Goal: Information Seeking & Learning: Learn about a topic

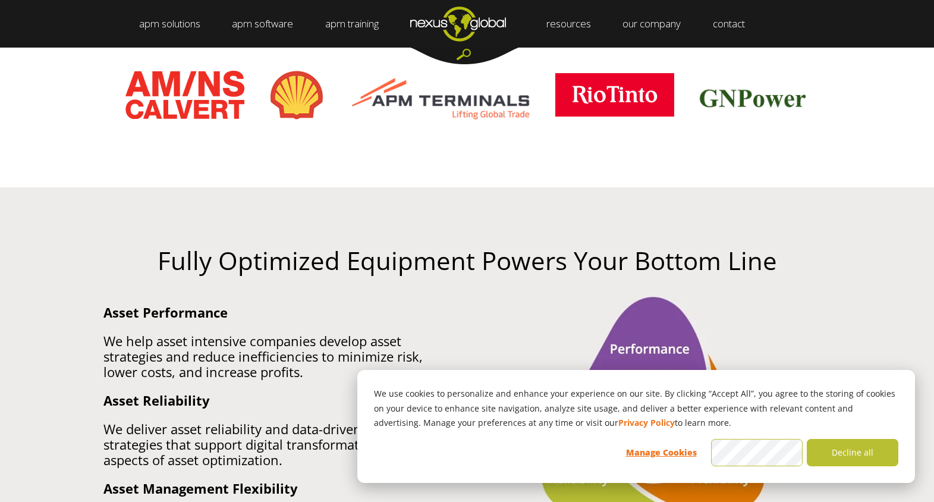
scroll to position [654, 0]
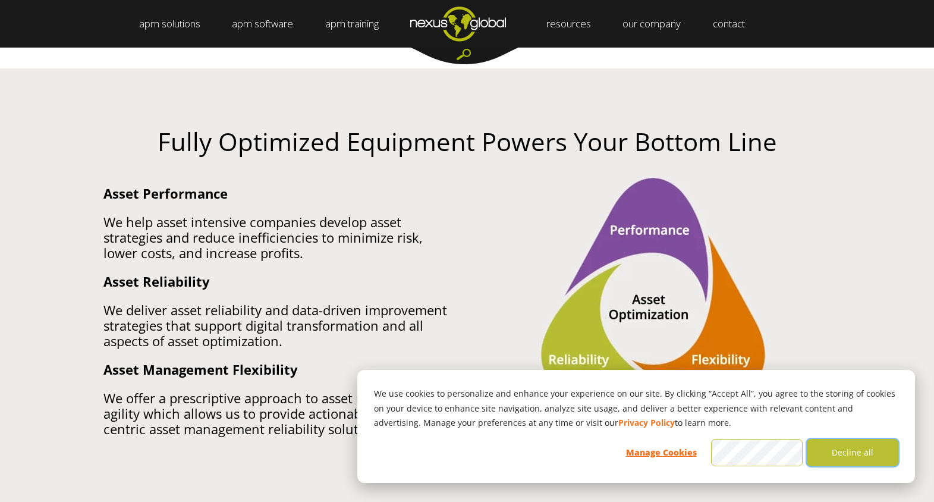
click at [833, 454] on button "Decline all" at bounding box center [853, 452] width 92 height 27
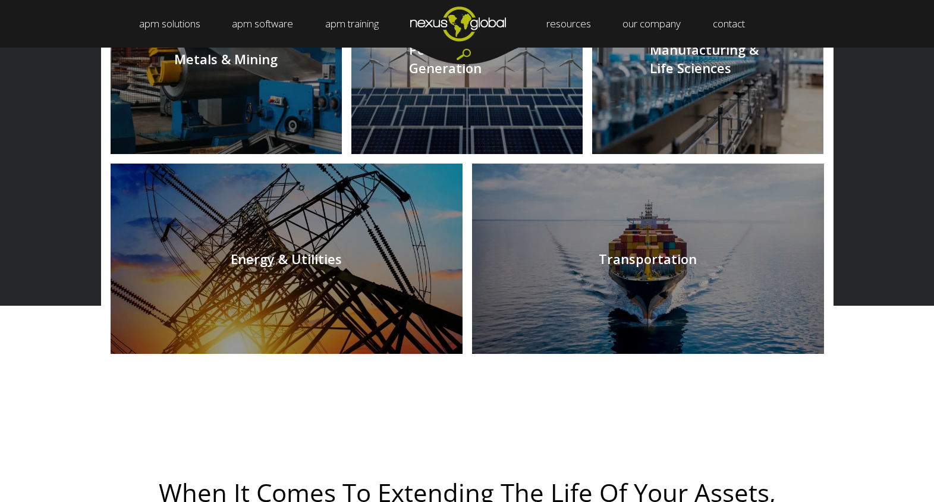
scroll to position [1248, 0]
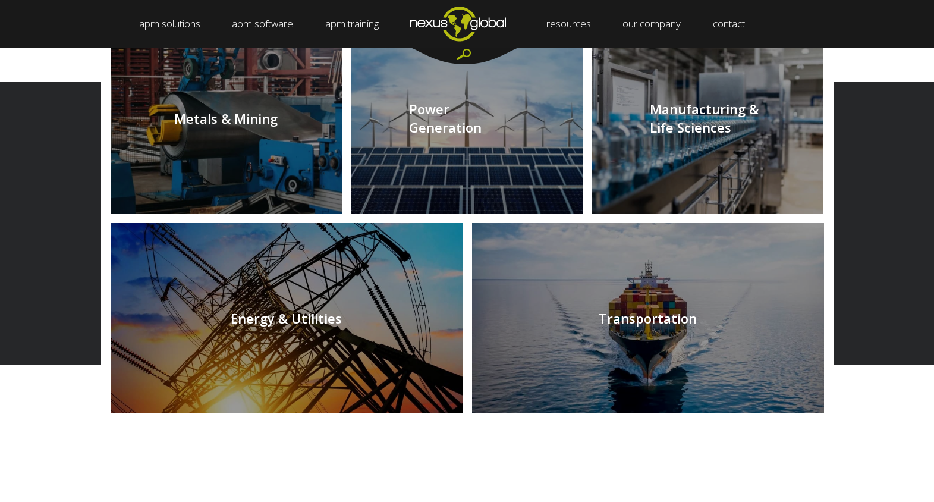
click at [277, 281] on link at bounding box center [287, 318] width 352 height 190
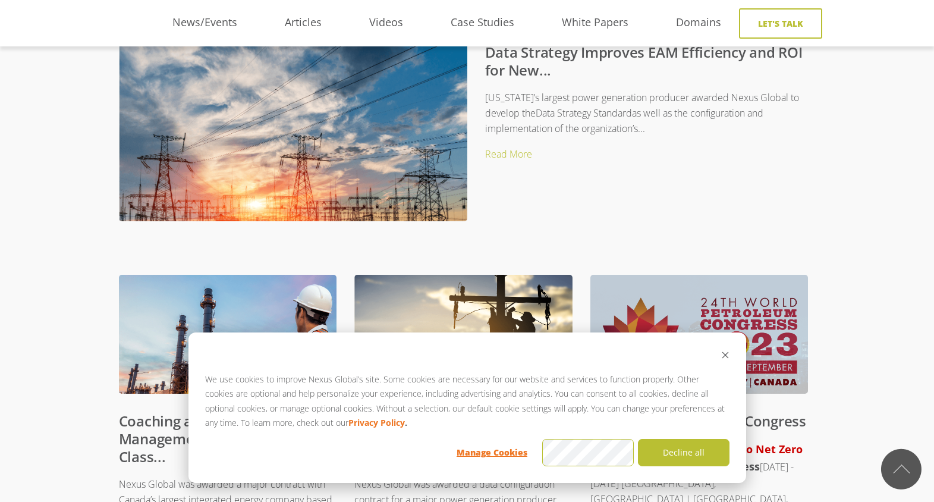
scroll to position [357, 0]
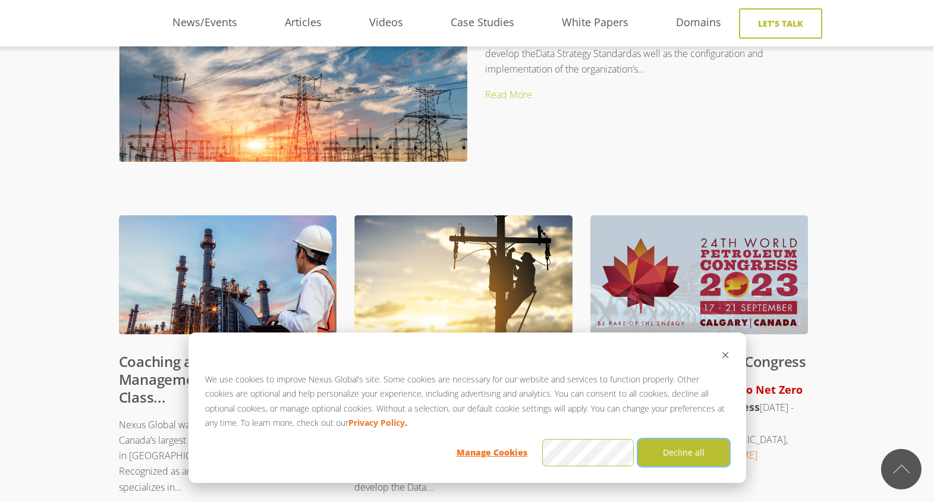
click at [701, 449] on button "Decline all" at bounding box center [684, 452] width 92 height 27
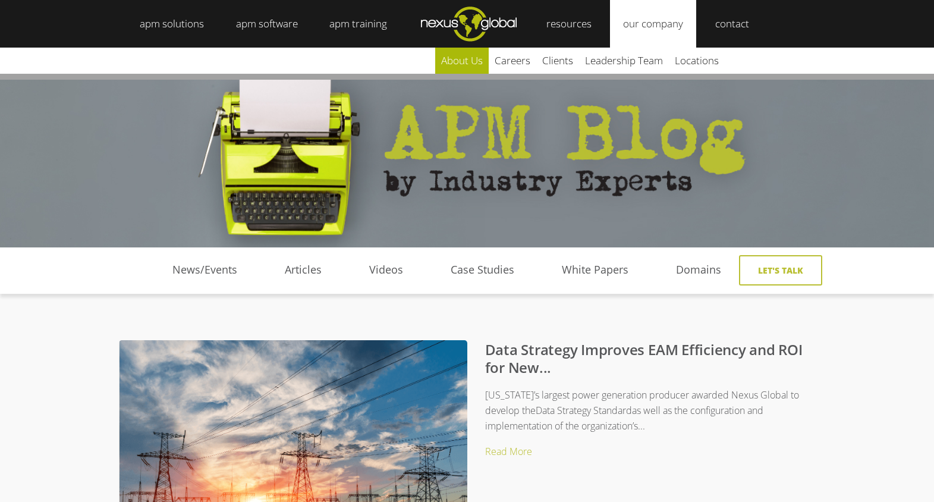
click at [458, 58] on link "about us" at bounding box center [462, 61] width 54 height 26
